Goal: Download file/media

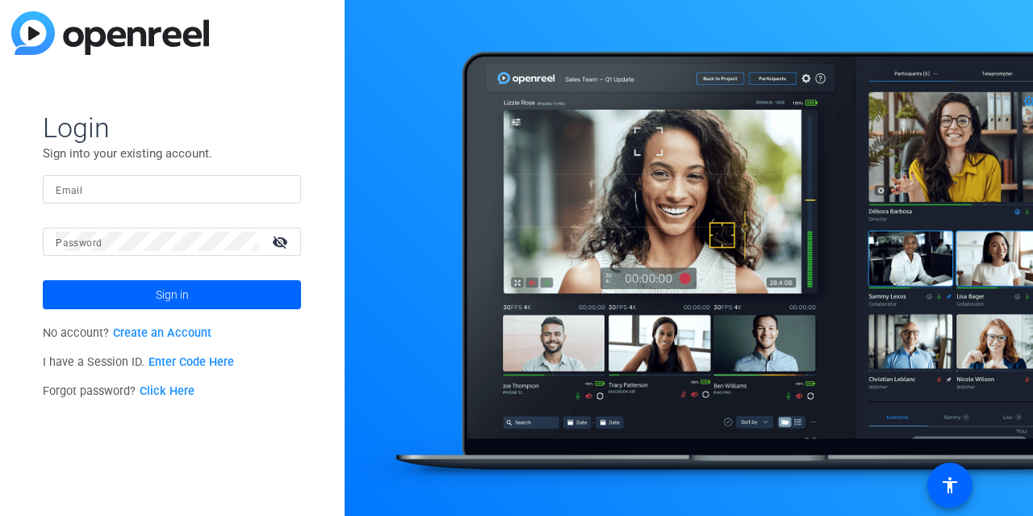
click at [213, 169] on form "Login Sign into your existing account. Email Password visibility_off Sign in" at bounding box center [172, 210] width 258 height 198
click at [245, 180] on input "Email" at bounding box center [172, 188] width 232 height 19
type input "[EMAIL_ADDRESS][PERSON_NAME][DOMAIN_NAME]"
click at [43, 280] on button "Sign in" at bounding box center [172, 294] width 258 height 29
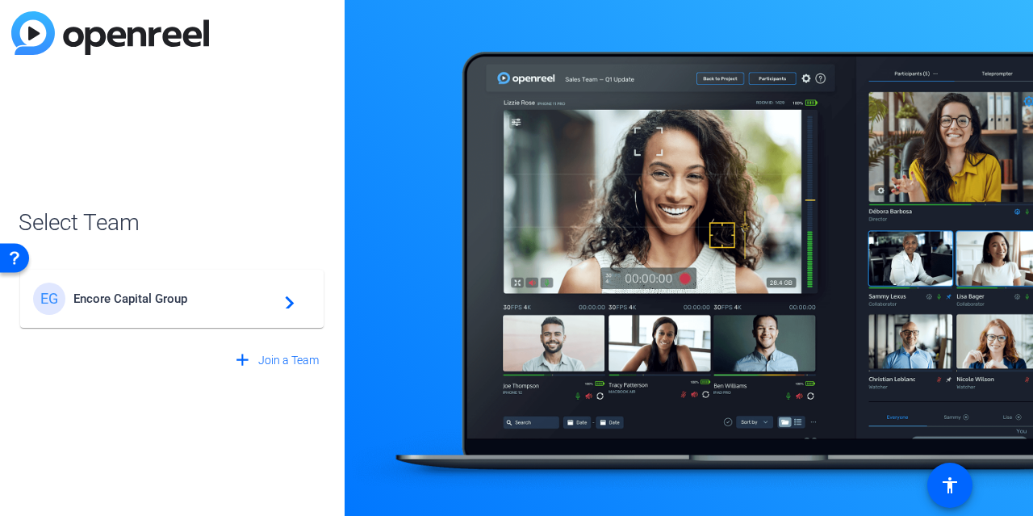
click at [251, 299] on span "Encore Capital Group" at bounding box center [174, 298] width 202 height 15
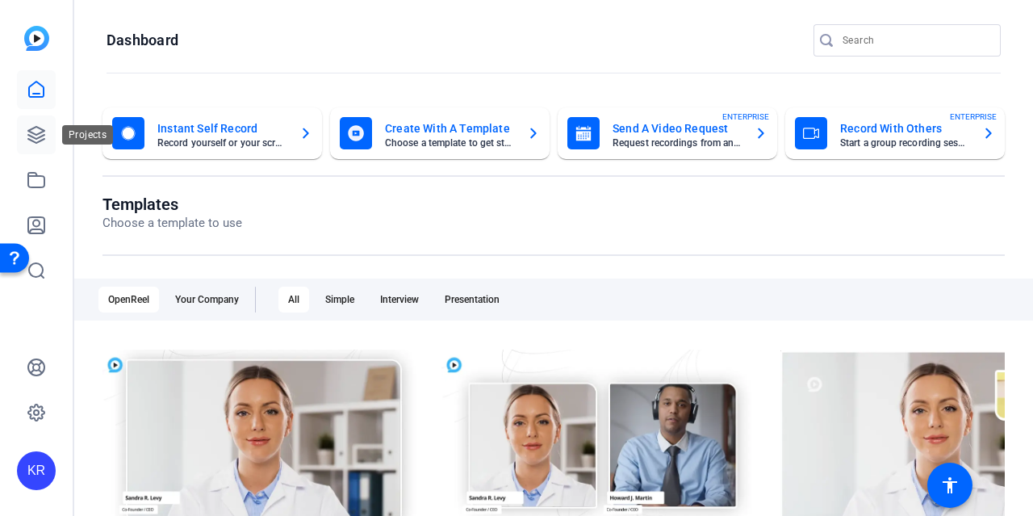
click at [43, 140] on icon at bounding box center [36, 135] width 16 height 16
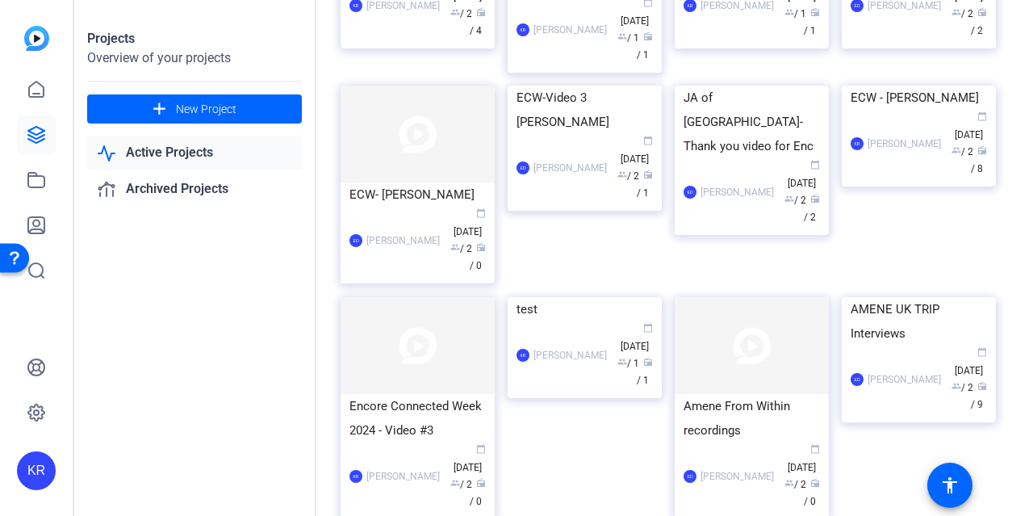
scroll to position [1456, 0]
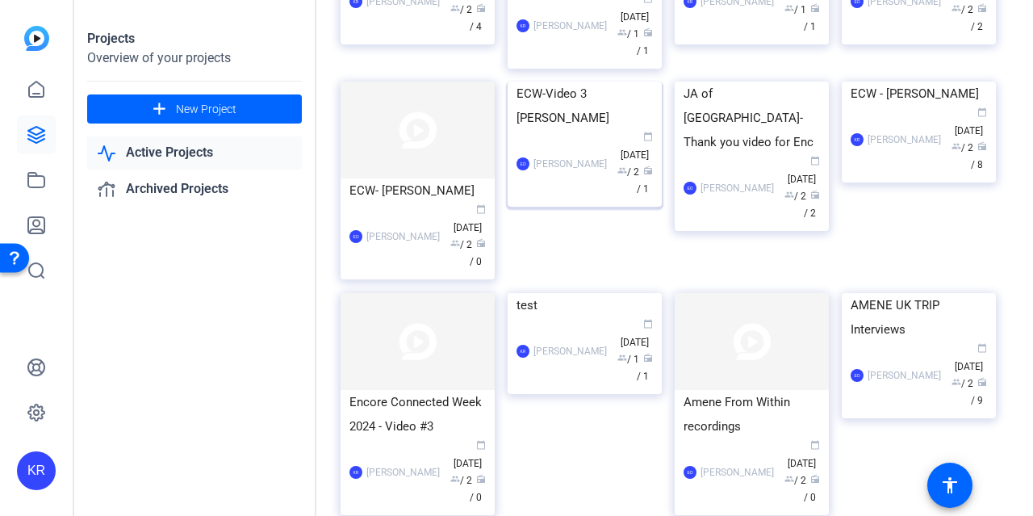
click at [584, 81] on img at bounding box center [584, 81] width 154 height 0
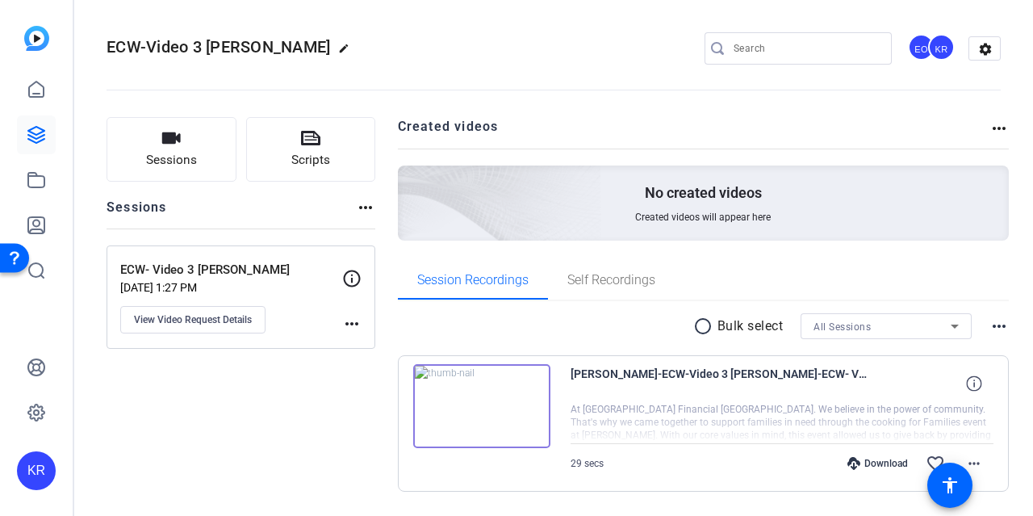
scroll to position [46, 0]
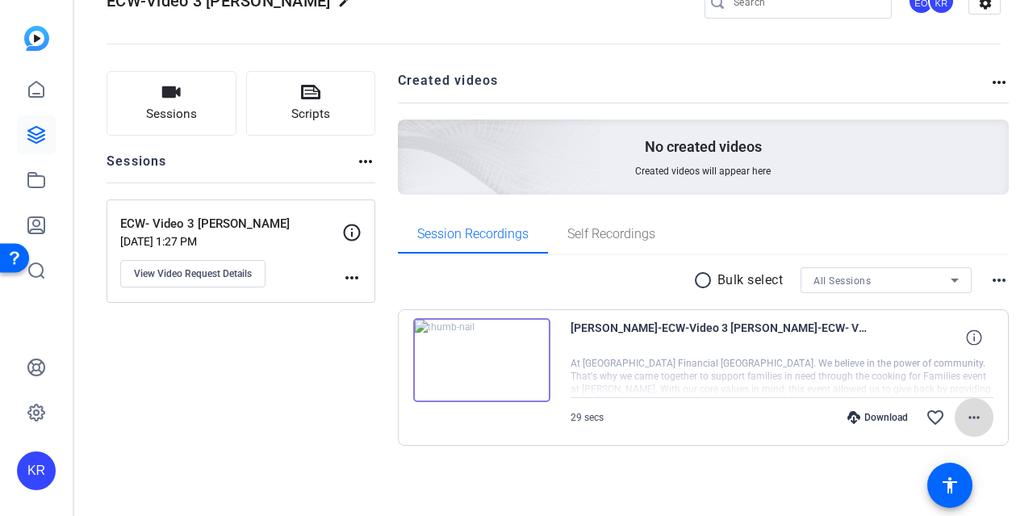
click at [964, 416] on mat-icon "more_horiz" at bounding box center [973, 416] width 19 height 19
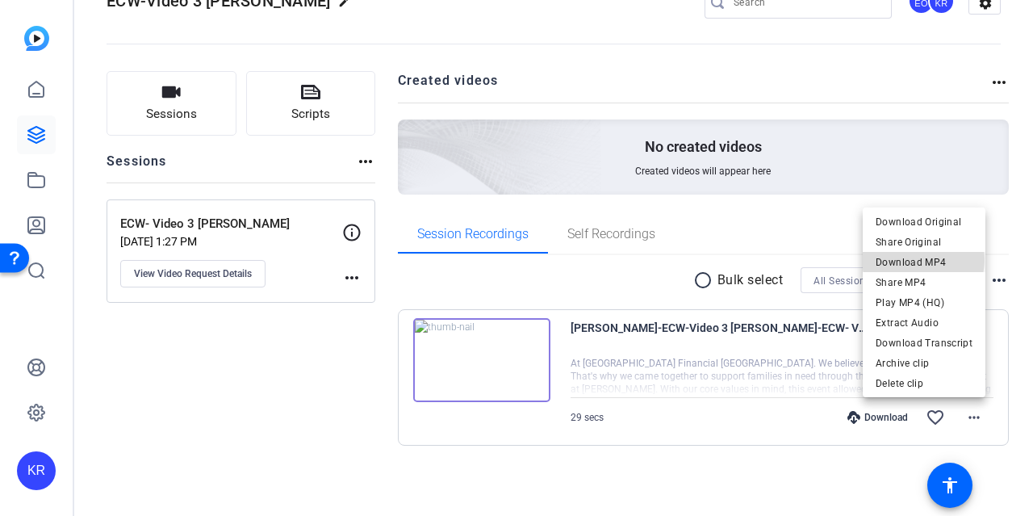
click at [925, 260] on span "Download MP4" at bounding box center [923, 261] width 97 height 19
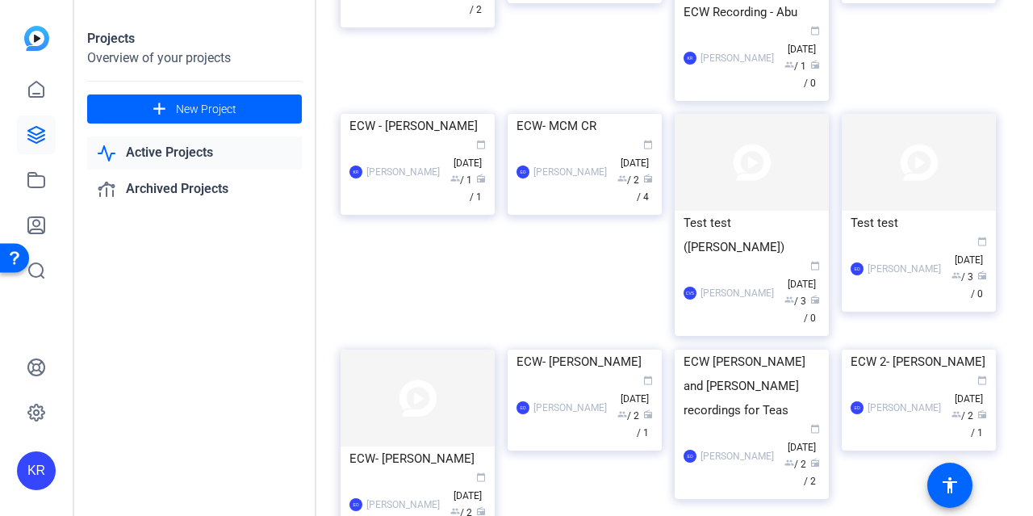
scroll to position [842, 0]
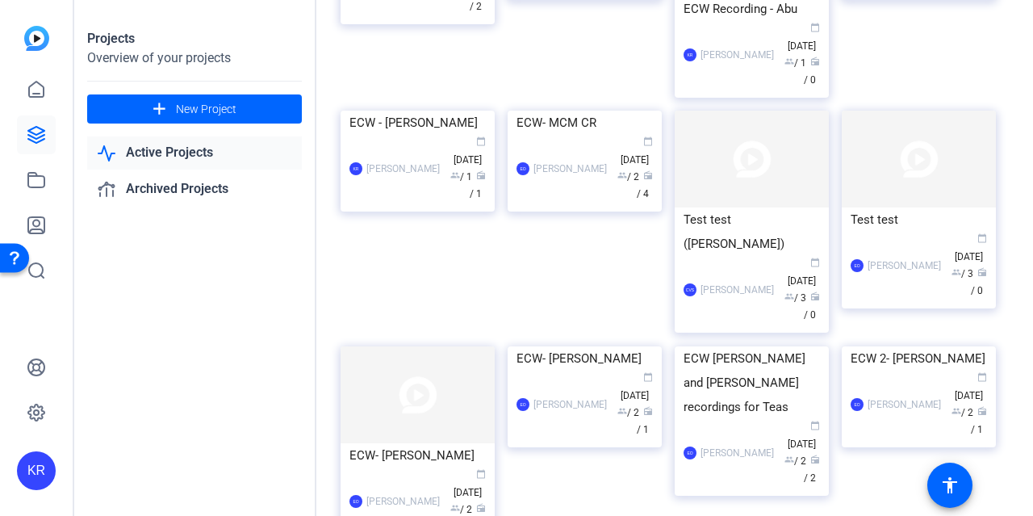
click at [999, 221] on div "Test test EO [PERSON_NAME] calendar_today [DATE] group / 3 radio / 0" at bounding box center [925, 229] width 167 height 236
click at [593, 346] on img at bounding box center [584, 346] width 154 height 0
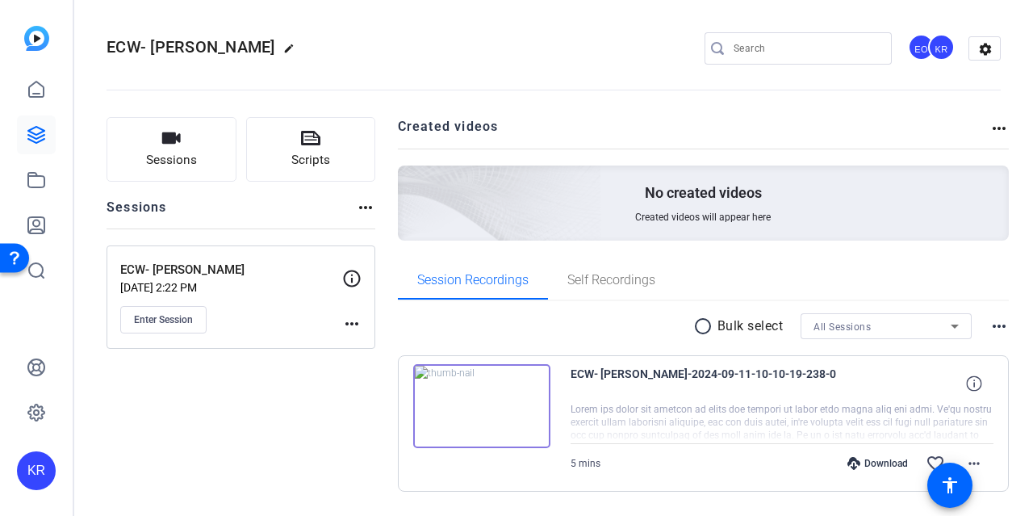
scroll to position [46, 0]
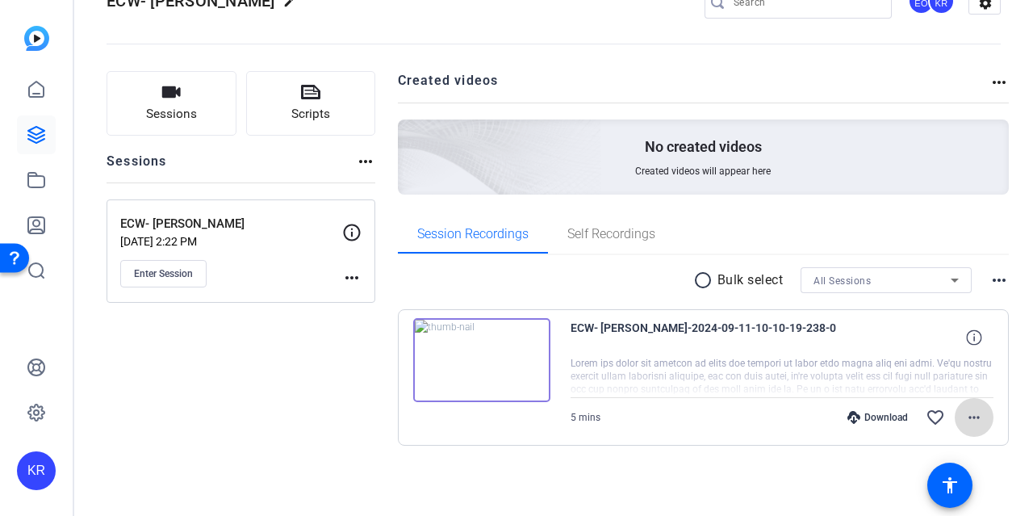
click at [970, 414] on mat-icon "more_horiz" at bounding box center [973, 416] width 19 height 19
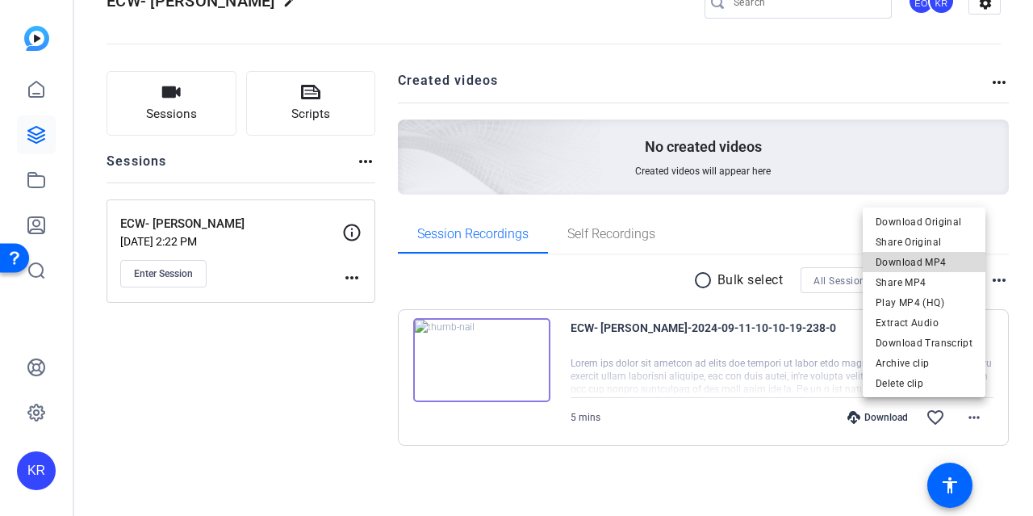
click at [950, 261] on span "Download MP4" at bounding box center [923, 261] width 97 height 19
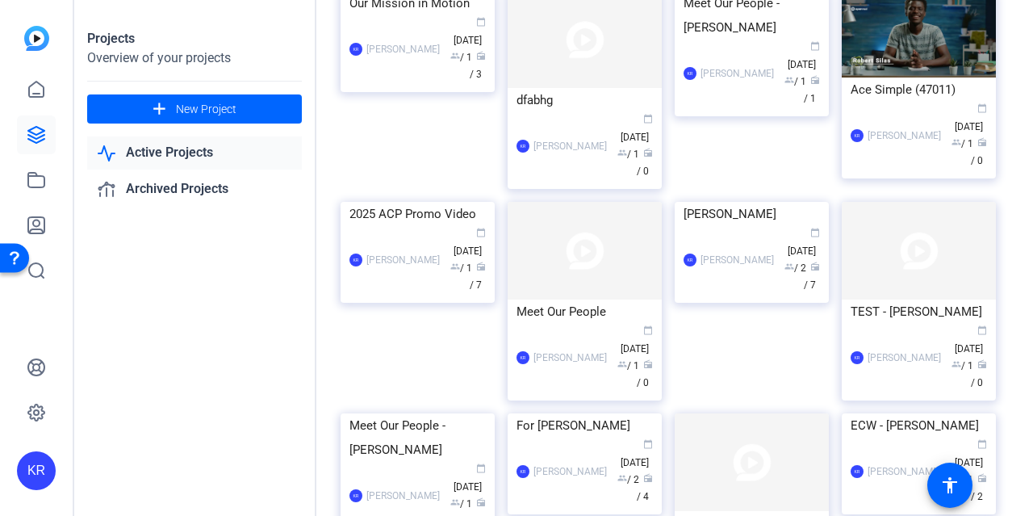
scroll to position [429, 0]
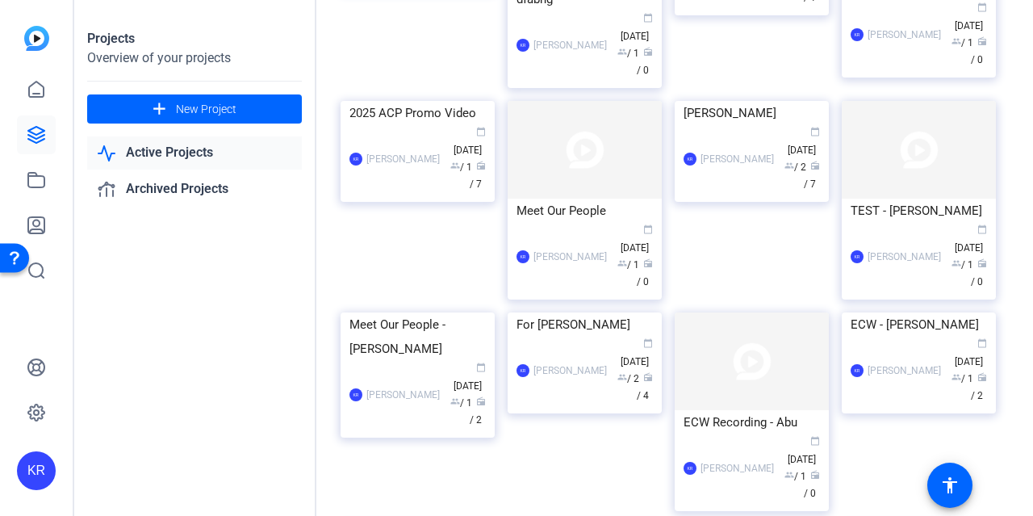
click at [1010, 177] on div "Active Projects filter_list tune list EFS Promo | Call for Submissions KR [PERS…" at bounding box center [674, 258] width 716 height 516
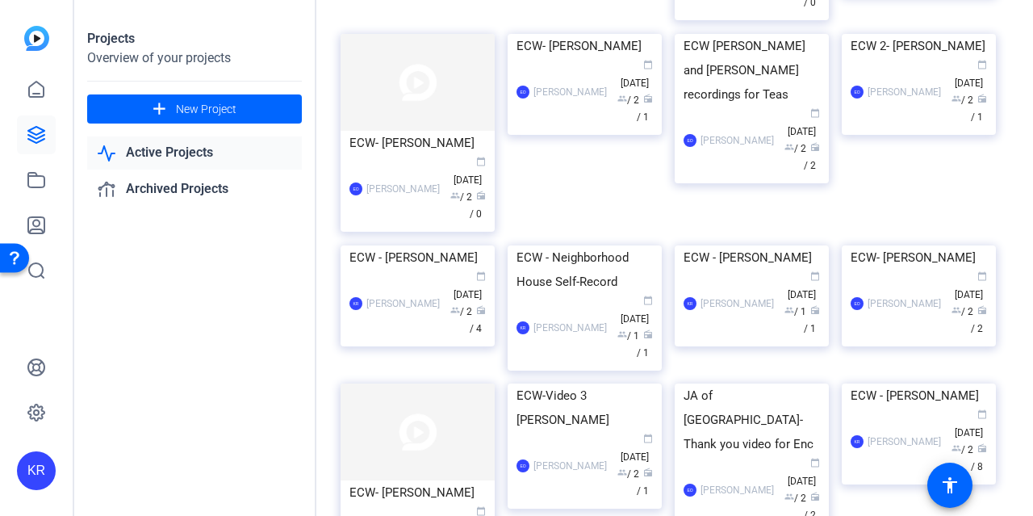
scroll to position [1263, 0]
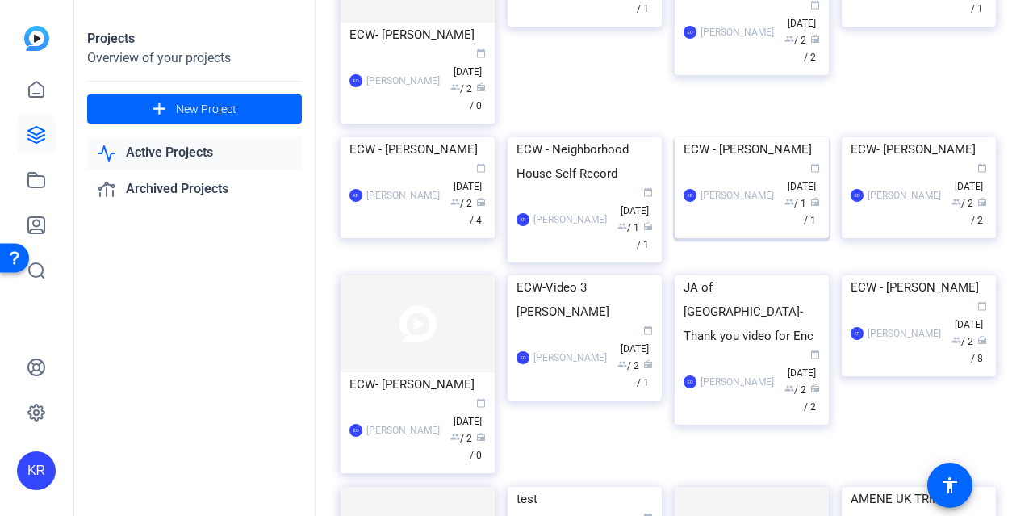
click at [752, 137] on img at bounding box center [752, 137] width 154 height 0
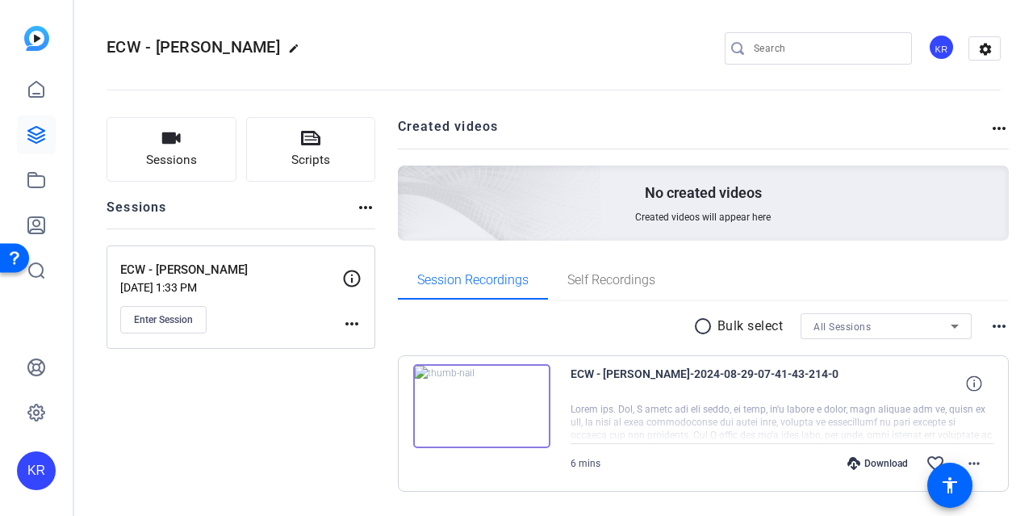
scroll to position [46, 0]
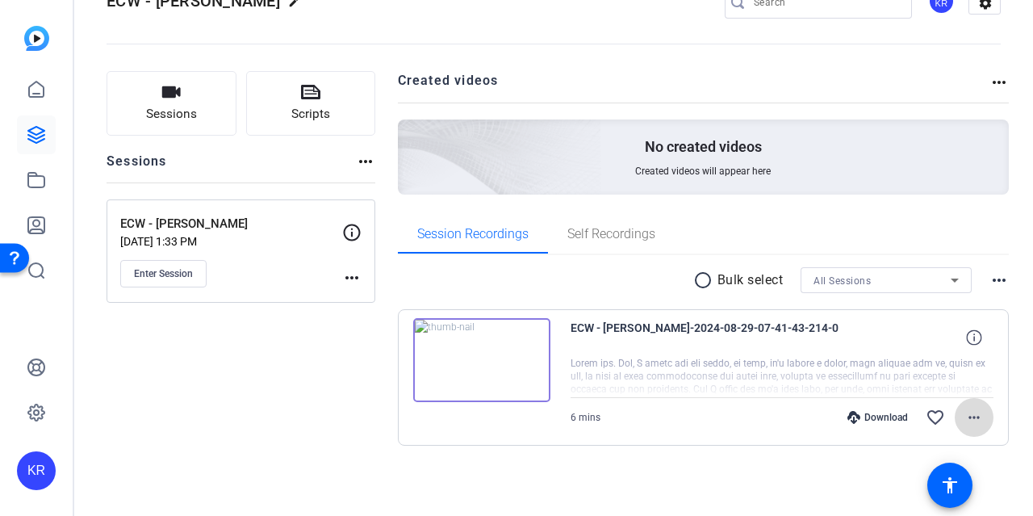
click at [964, 415] on mat-icon "more_horiz" at bounding box center [973, 416] width 19 height 19
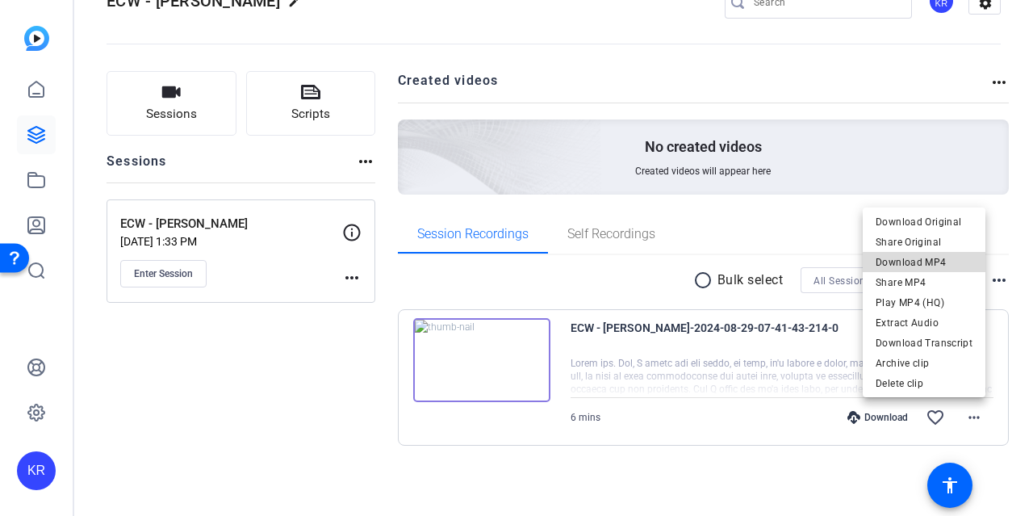
click at [956, 264] on span "Download MP4" at bounding box center [923, 261] width 97 height 19
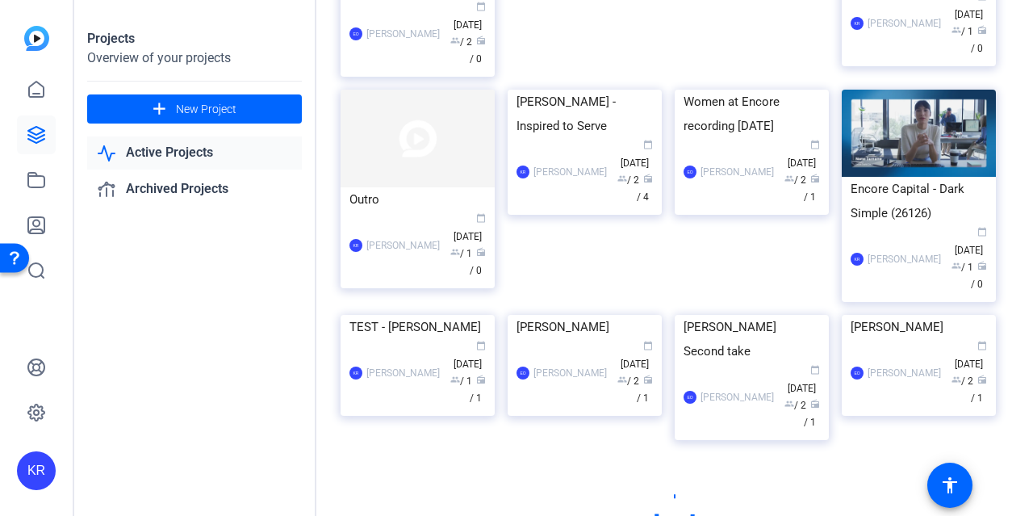
scroll to position [2131, 0]
click at [1022, 232] on div "Active Projects filter_list tune list EFS Promo | Call for Submissions KR [PERS…" at bounding box center [674, 258] width 716 height 516
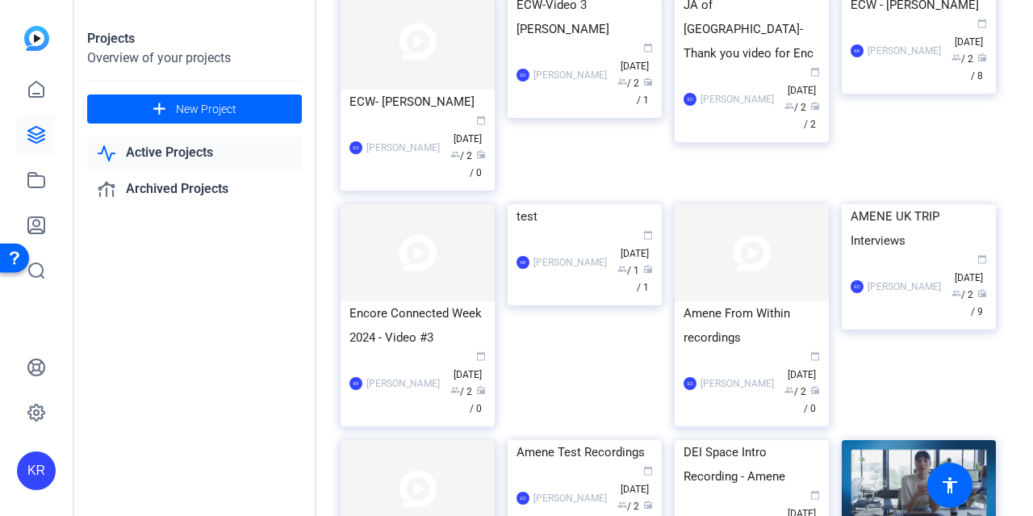
scroll to position [1401, 0]
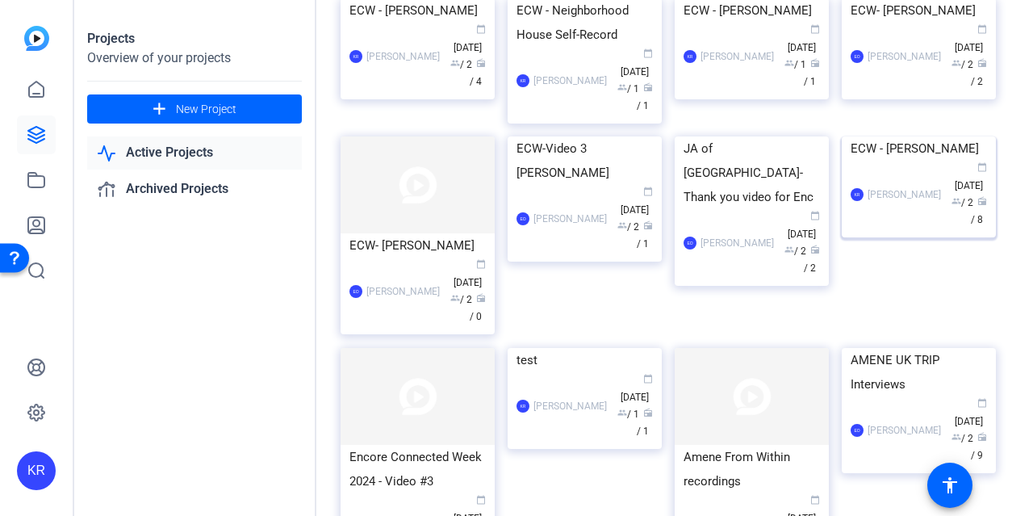
click at [968, 136] on img at bounding box center [919, 136] width 154 height 0
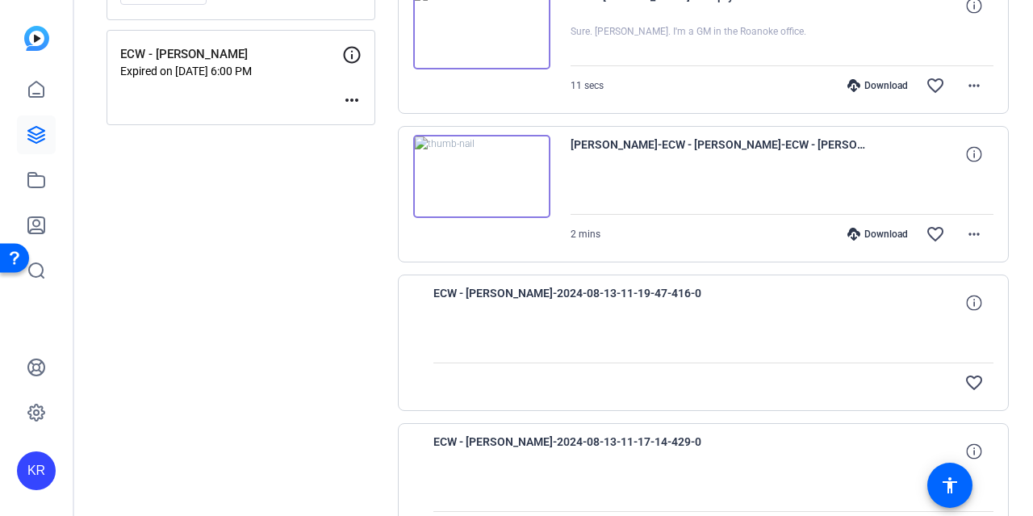
scroll to position [212, 0]
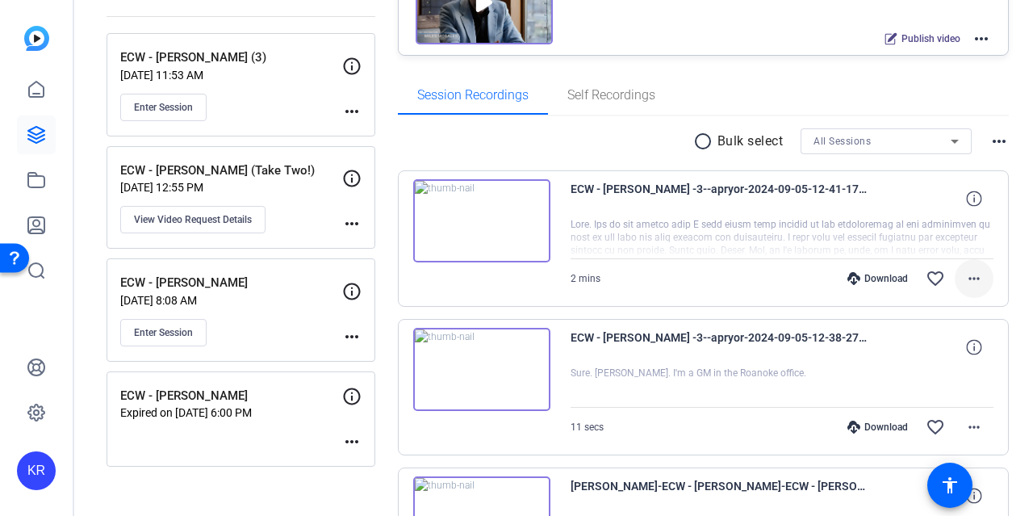
click at [967, 279] on mat-icon "more_horiz" at bounding box center [973, 278] width 19 height 19
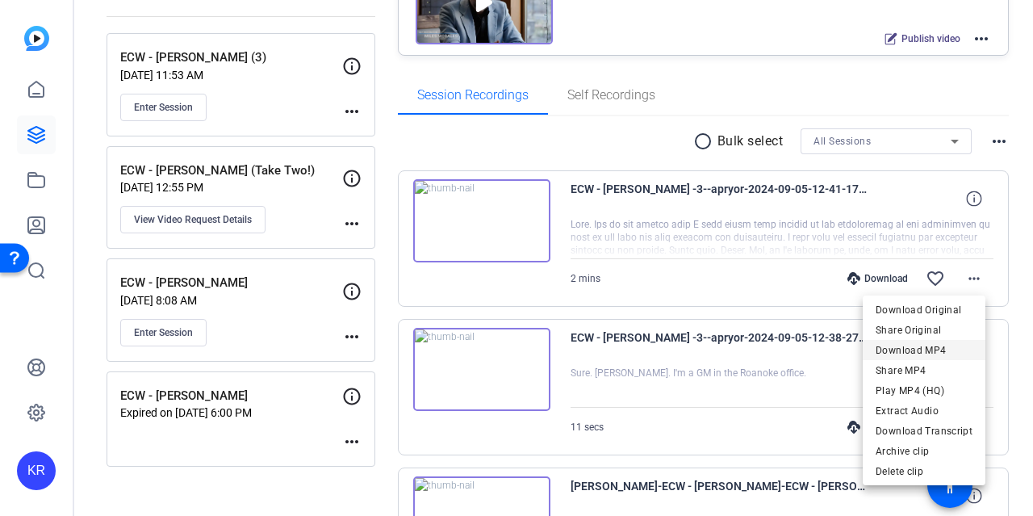
click at [933, 348] on span "Download MP4" at bounding box center [923, 349] width 97 height 19
